Goal: Information Seeking & Learning: Learn about a topic

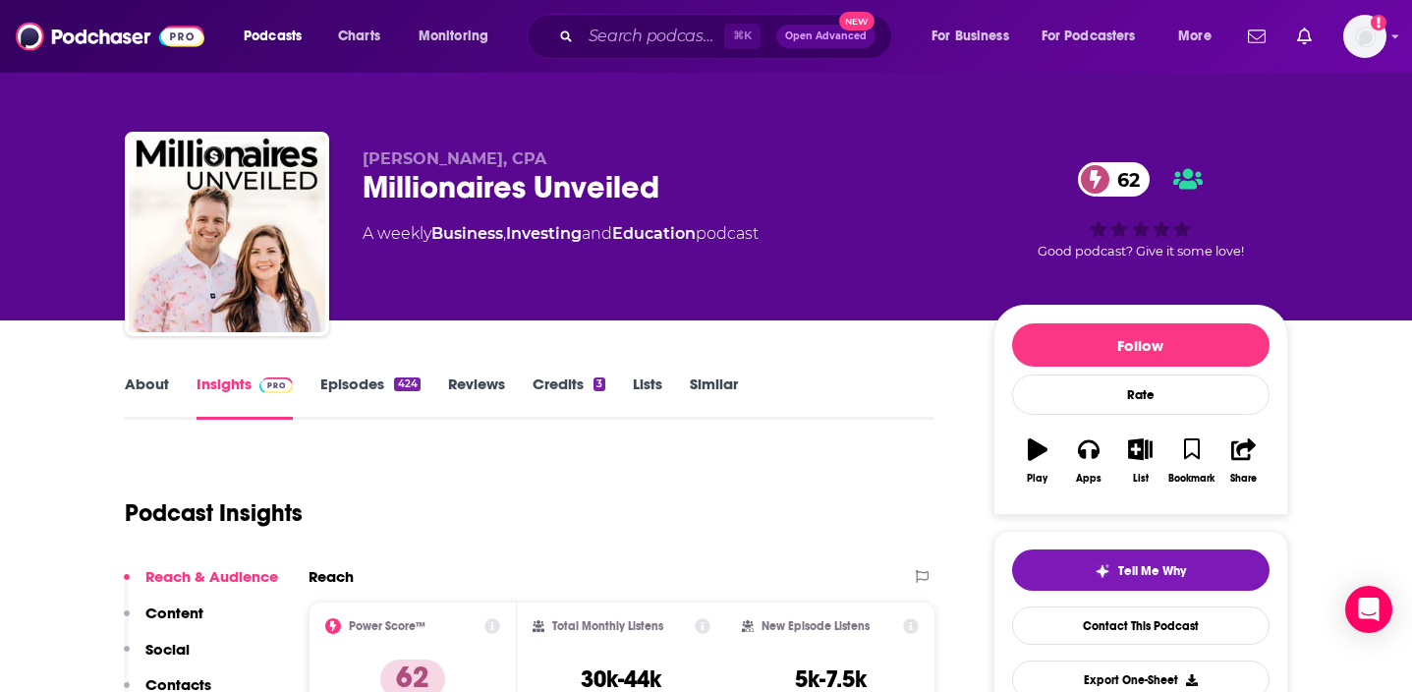
click at [140, 384] on link "About" at bounding box center [147, 396] width 44 height 45
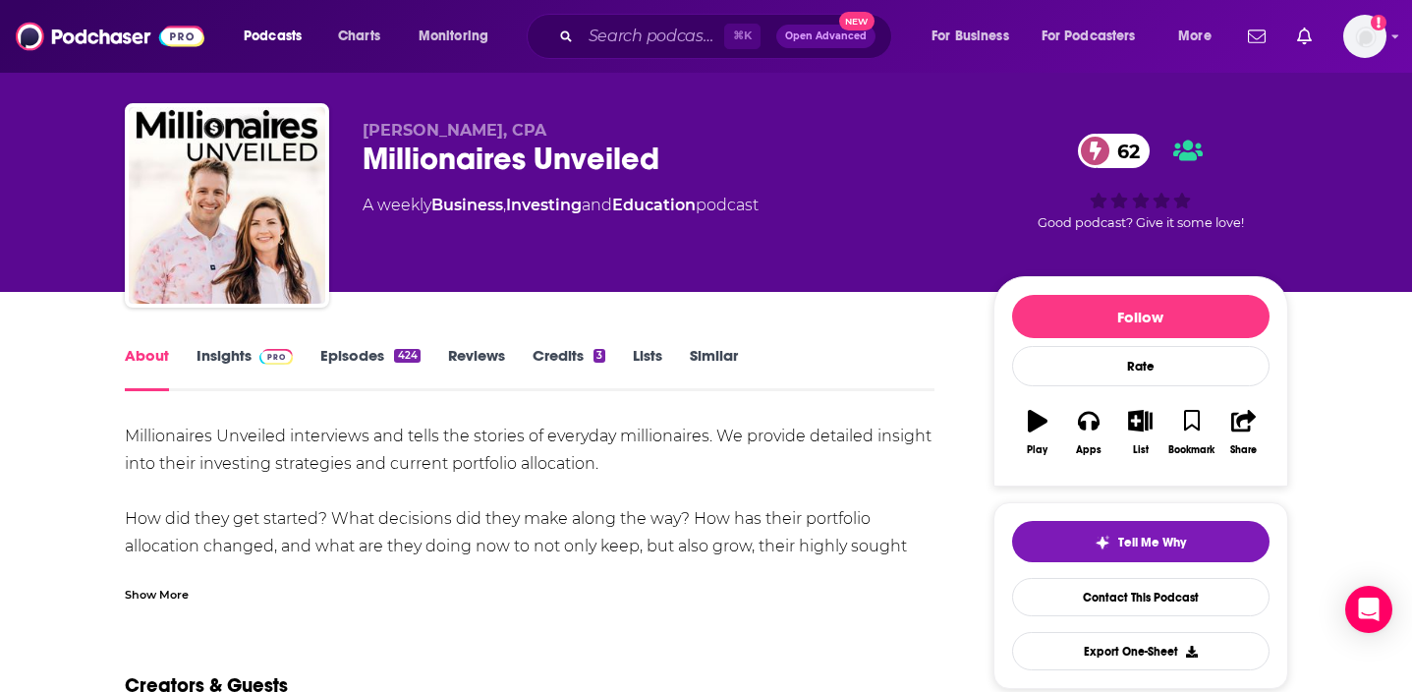
scroll to position [40, 0]
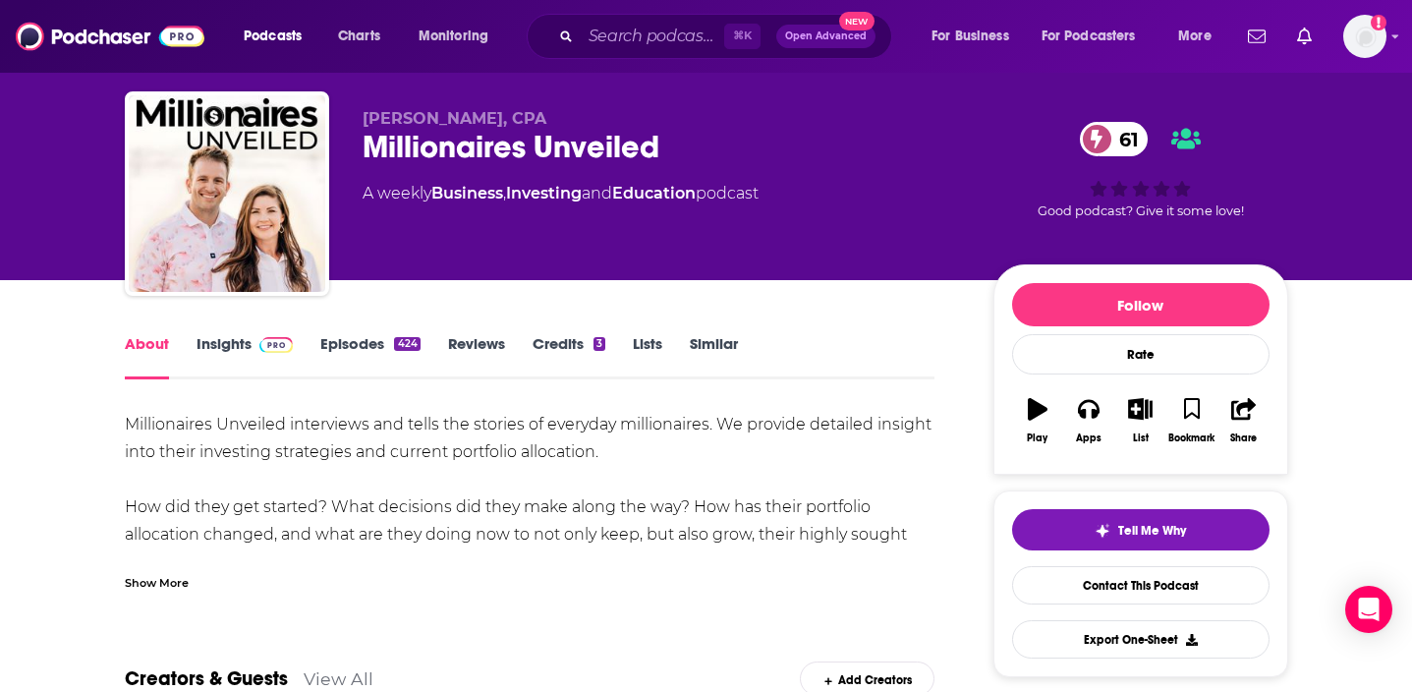
click at [148, 582] on div "Show More" at bounding box center [157, 581] width 64 height 19
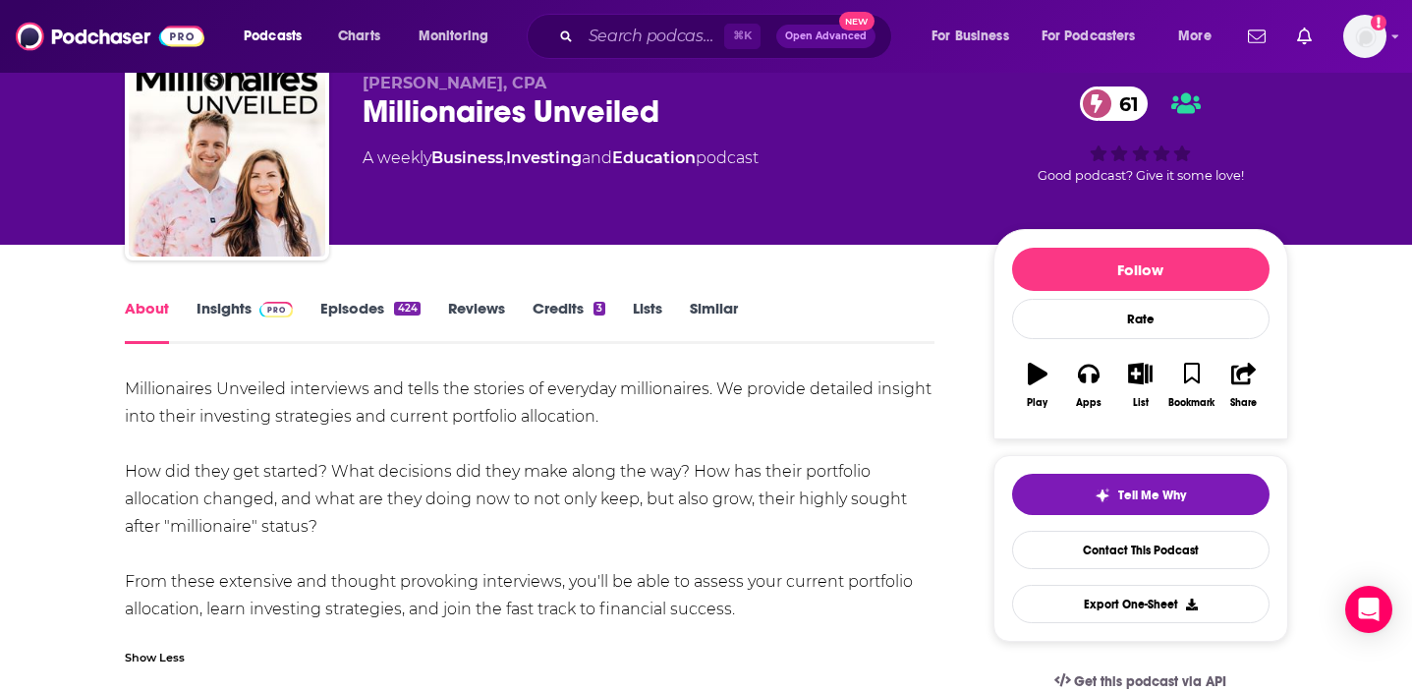
scroll to position [86, 0]
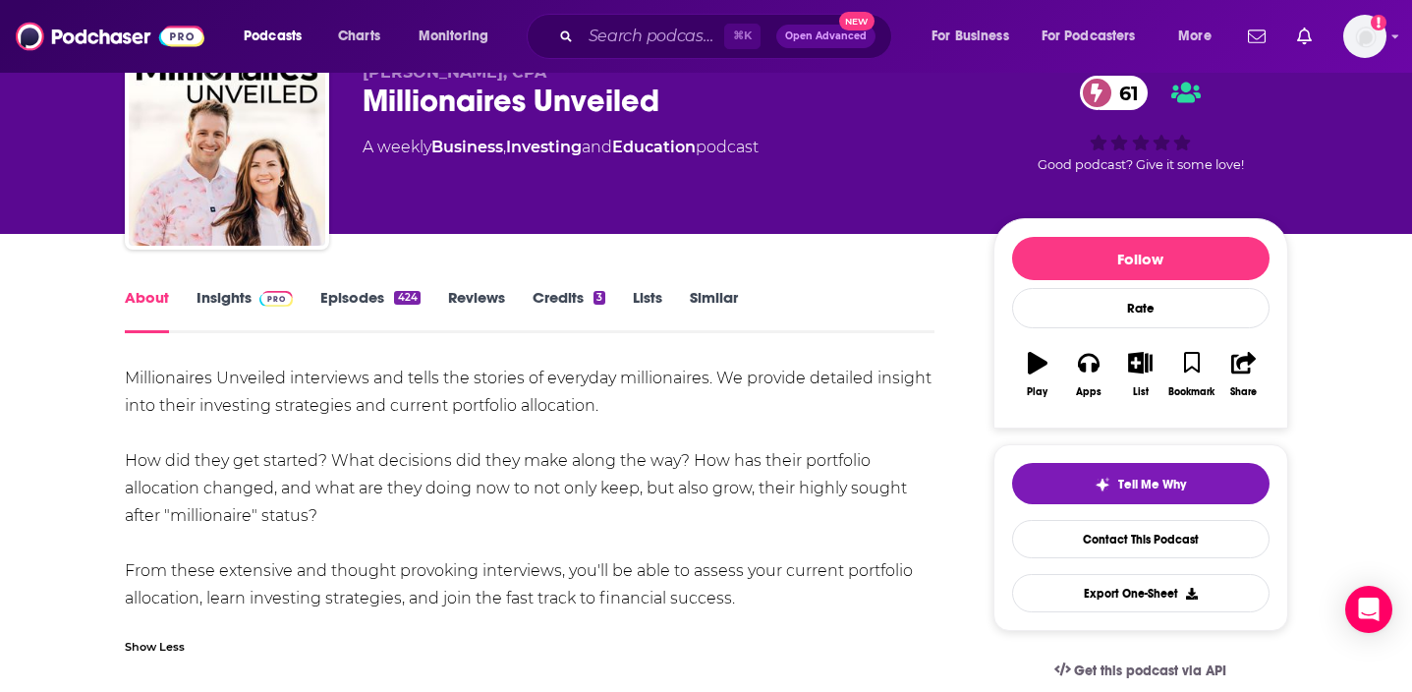
drag, startPoint x: 747, startPoint y: 599, endPoint x: 118, endPoint y: 372, distance: 668.7
copy div "Millionaires Unveiled interviews and tells the stories of everyday millionaires…"
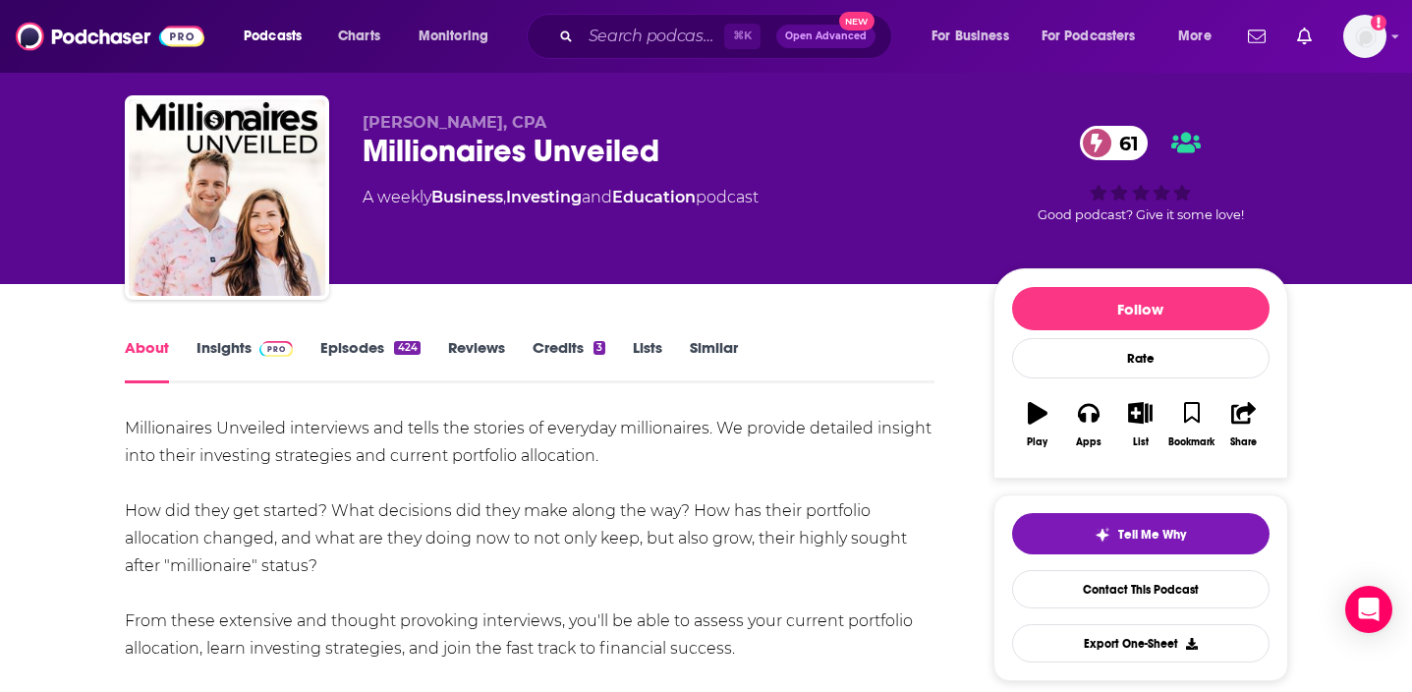
scroll to position [39, 0]
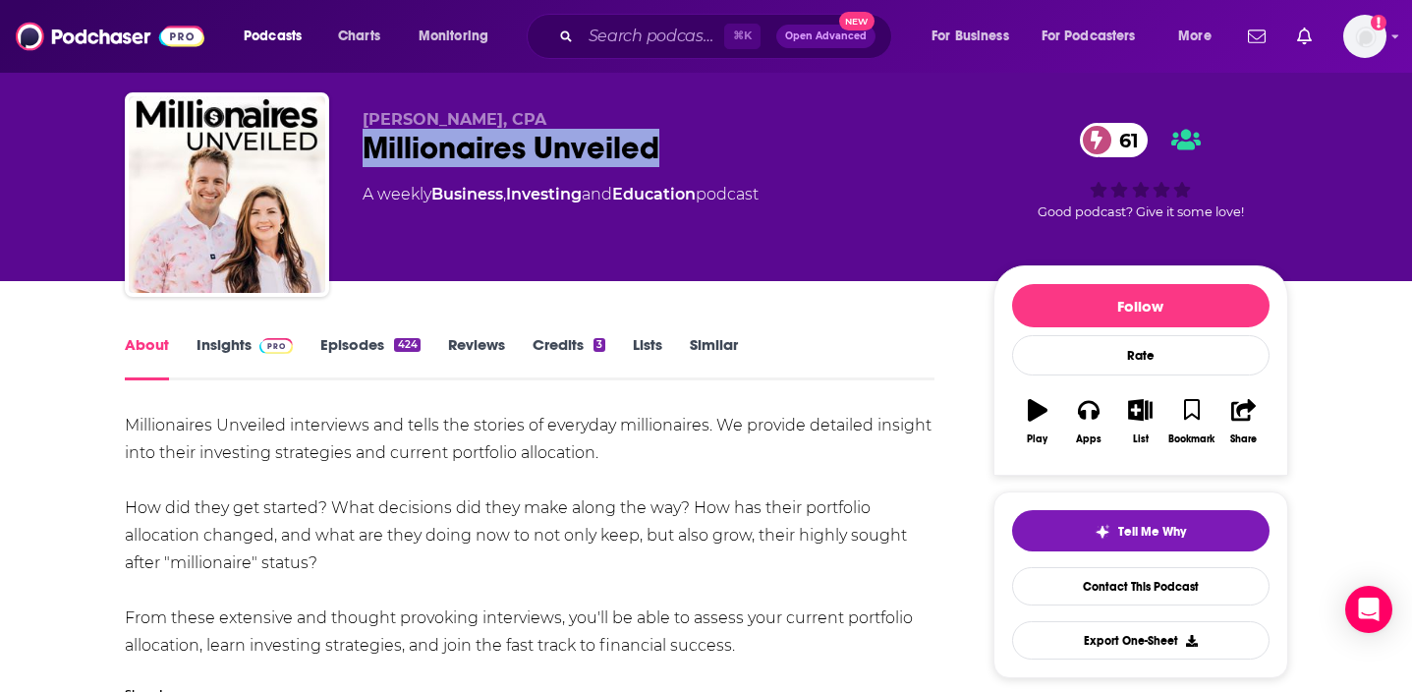
drag, startPoint x: 690, startPoint y: 152, endPoint x: 366, endPoint y: 146, distance: 324.4
click at [366, 146] on div "Millionaires Unveiled 61" at bounding box center [663, 148] width 600 height 38
copy h1 "Millionaires Unveiled"
